Goal: Task Accomplishment & Management: Use online tool/utility

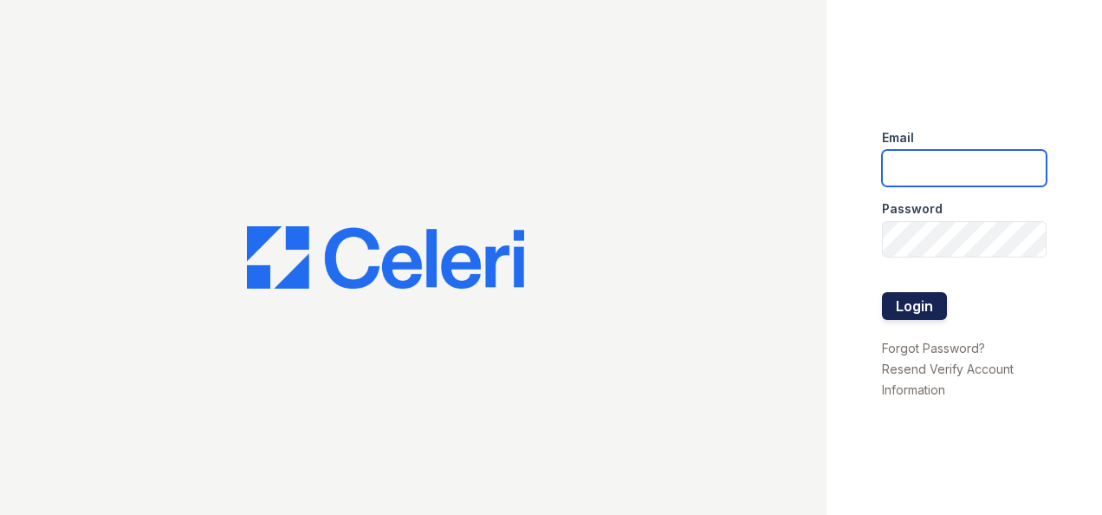
type input "[EMAIL_ADDRESS][DOMAIN_NAME]"
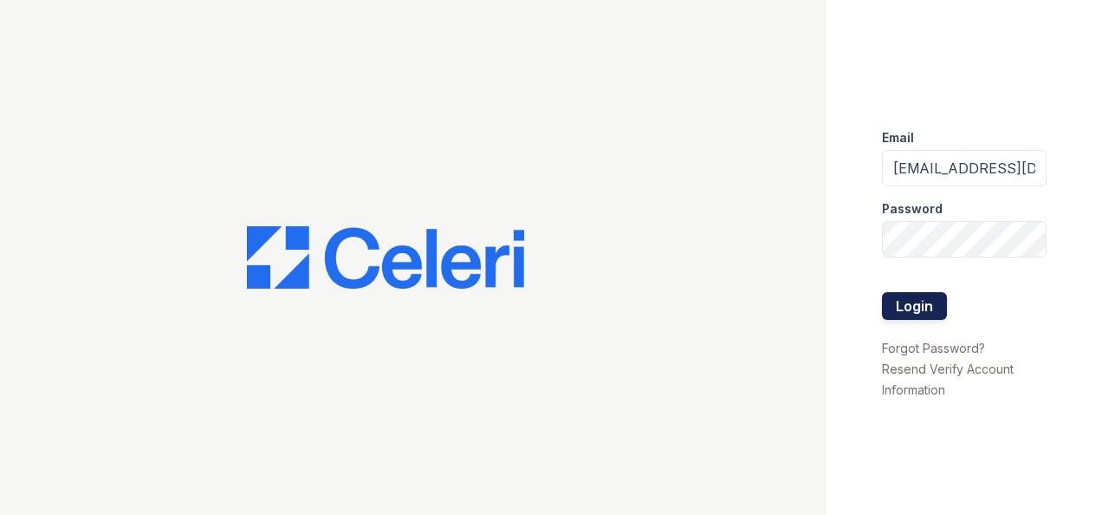
click at [922, 300] on button "Login" at bounding box center [914, 306] width 65 height 28
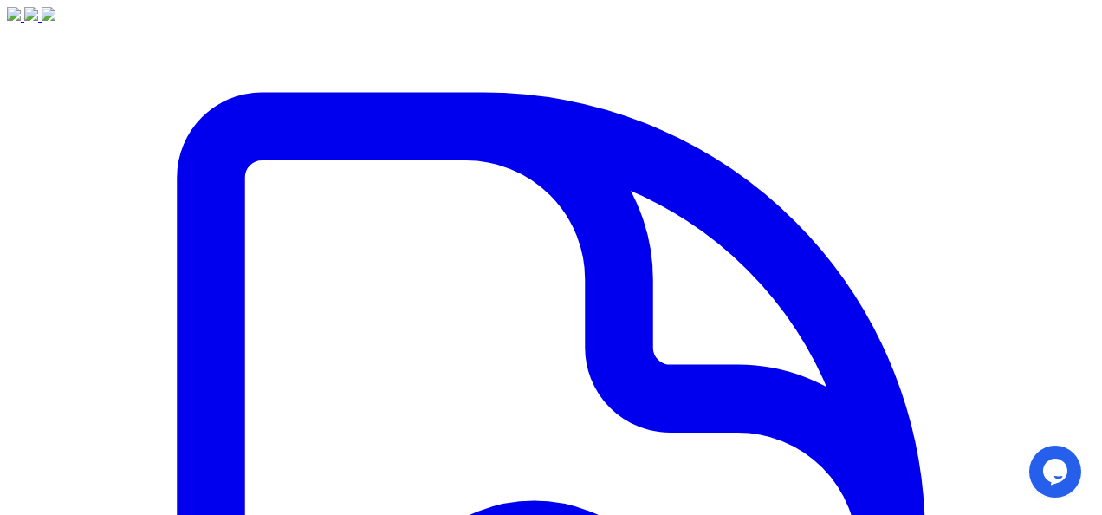
click at [36, 21] on img at bounding box center [31, 14] width 14 height 14
